Goal: Check status: Check status

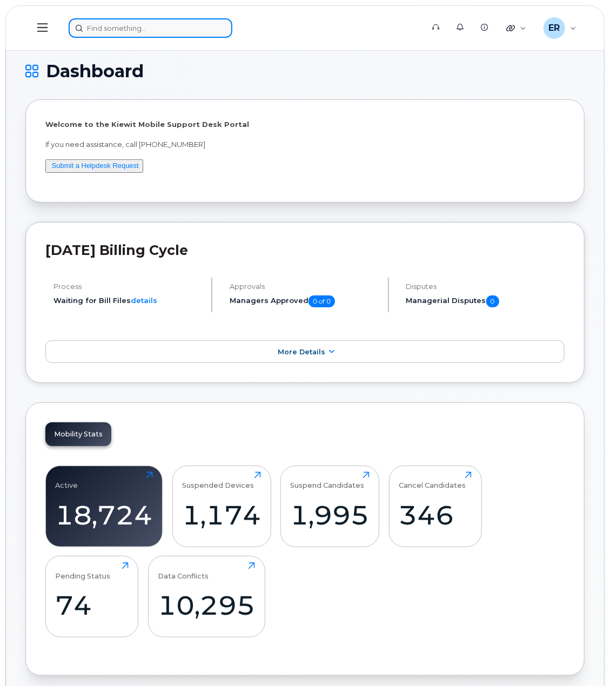
click at [119, 31] on input at bounding box center [151, 27] width 164 height 19
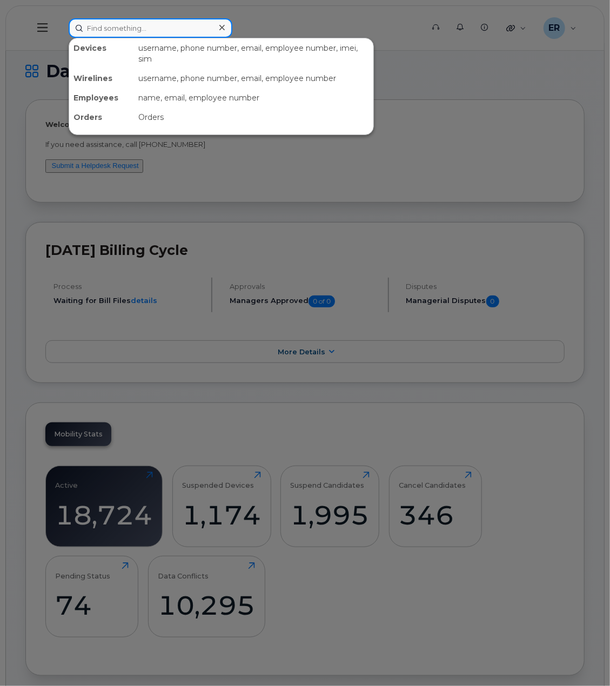
click at [139, 24] on input at bounding box center [151, 27] width 164 height 19
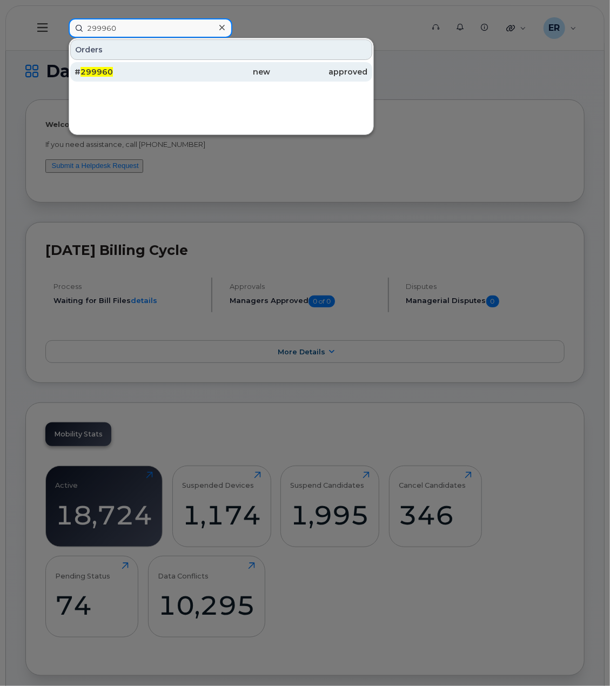
type input "299960"
click at [105, 77] on div "# 299960" at bounding box center [124, 71] width 98 height 19
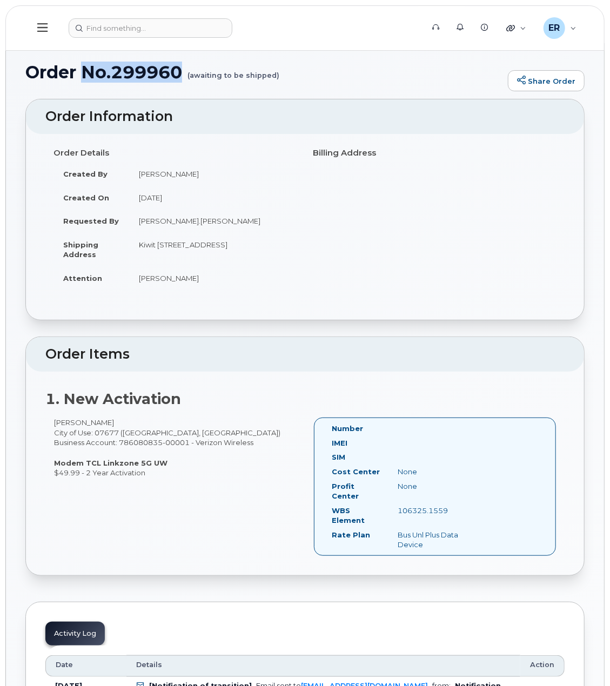
drag, startPoint x: 185, startPoint y: 68, endPoint x: 80, endPoint y: 69, distance: 104.8
click at [80, 69] on h1 "Order No.299960 (awaiting to be shipped)" at bounding box center [263, 72] width 477 height 19
drag, startPoint x: 15, startPoint y: 69, endPoint x: 184, endPoint y: 64, distance: 168.6
copy h1 "Order No.299960"
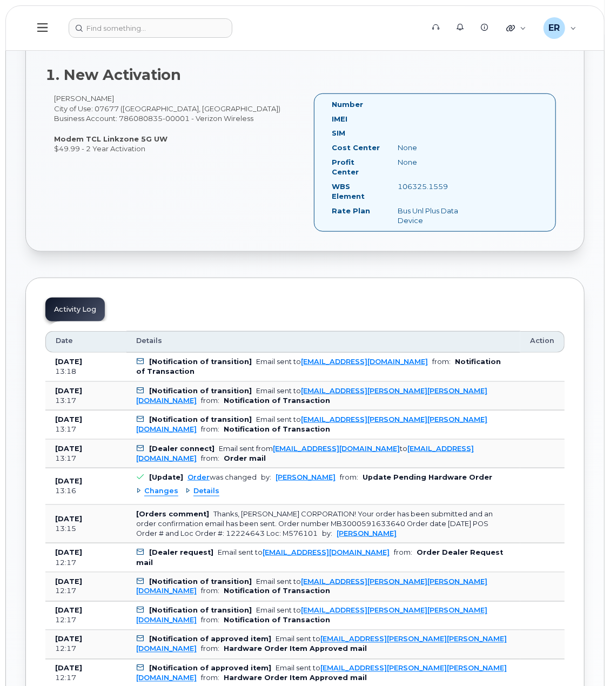
scroll to position [108, 0]
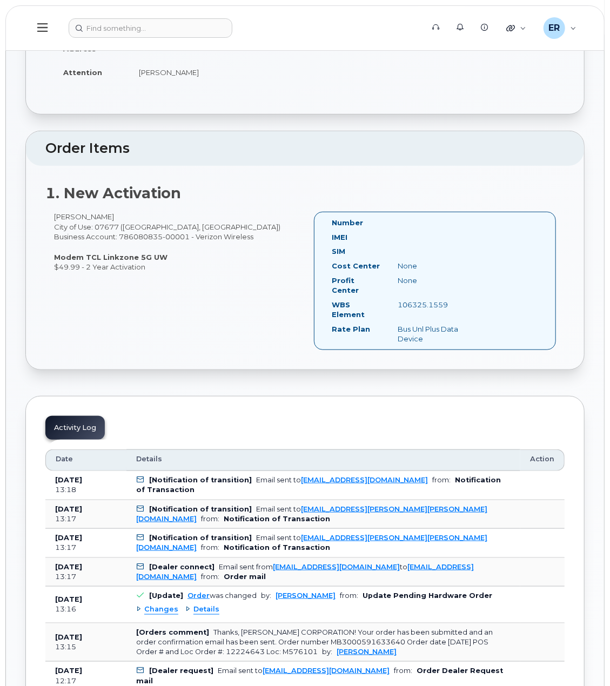
scroll to position [54, 0]
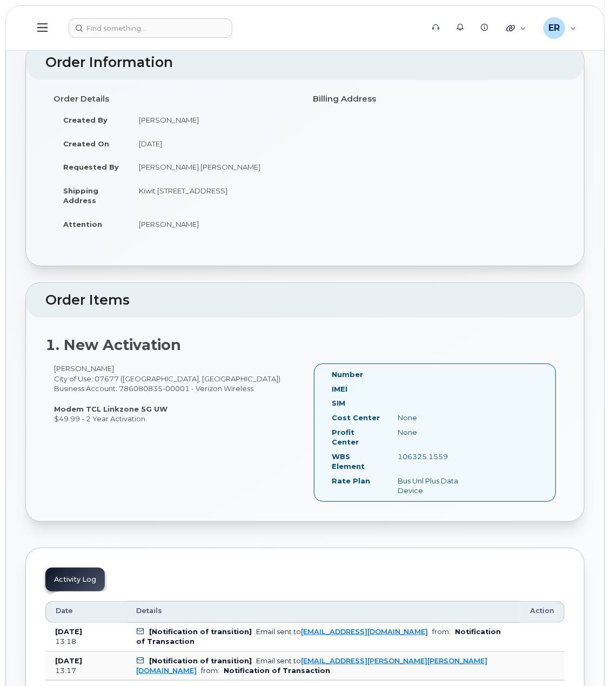
click at [559, 353] on h2 "1. New Activation" at bounding box center [304, 345] width 519 height 16
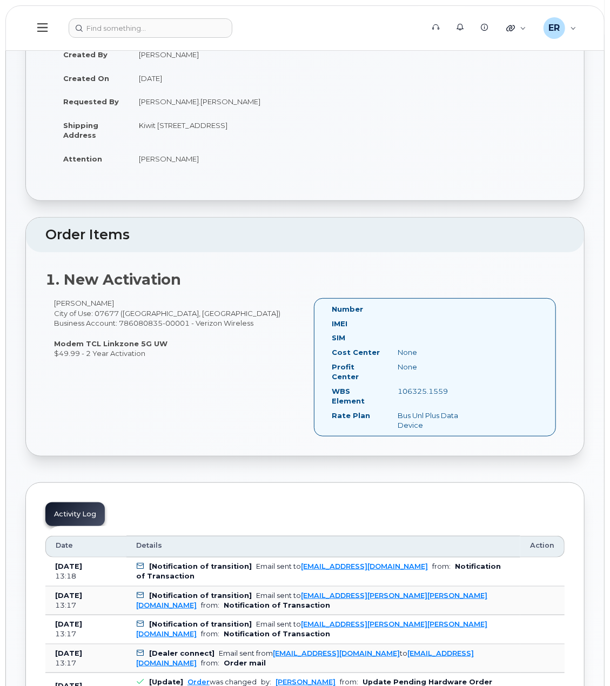
scroll to position [0, 0]
